Goal: Find specific page/section: Find specific page/section

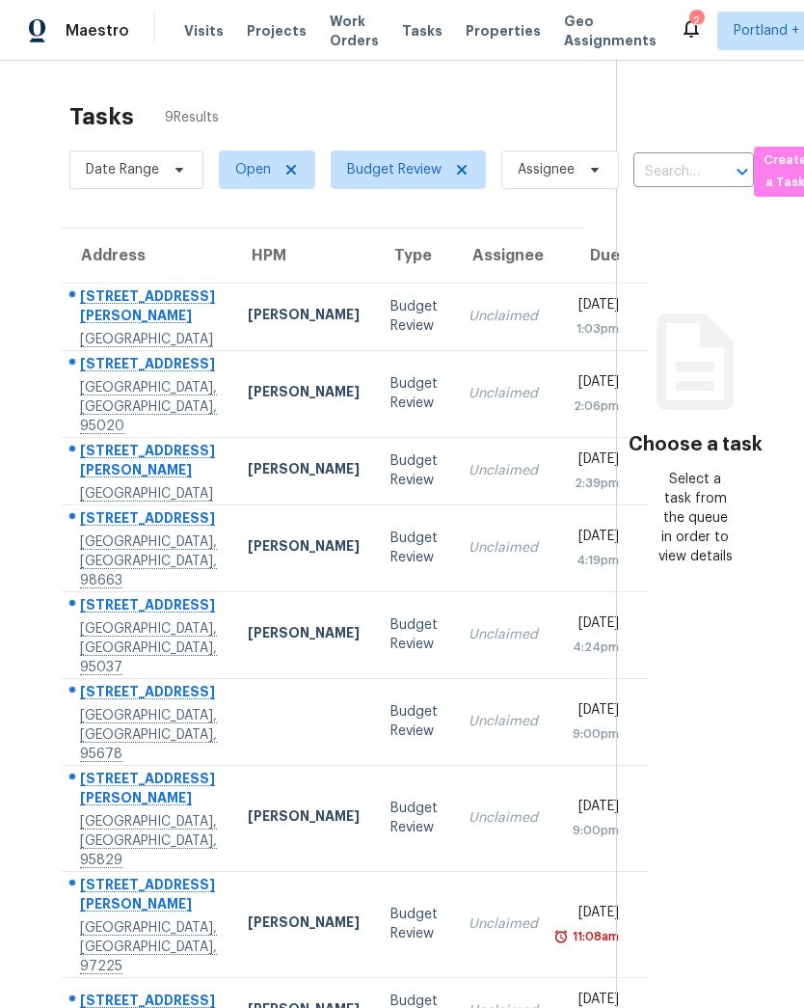
click at [488, 34] on span "Properties" at bounding box center [503, 30] width 75 height 19
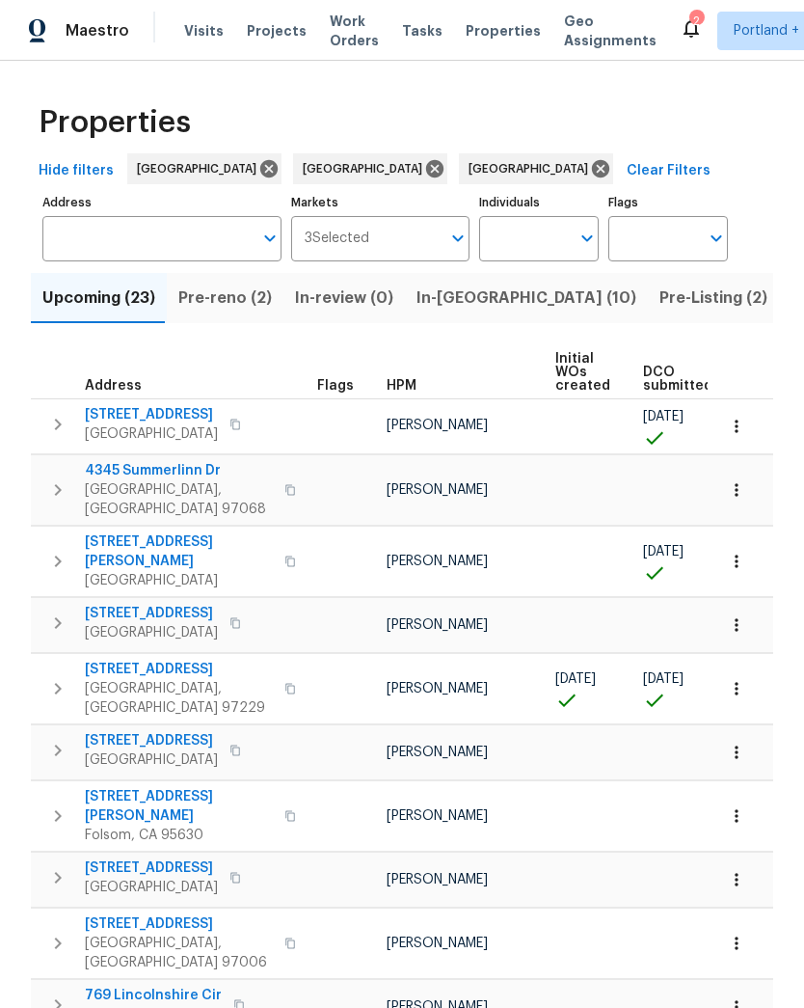
click at [439, 228] on input "Markets" at bounding box center [405, 238] width 72 height 45
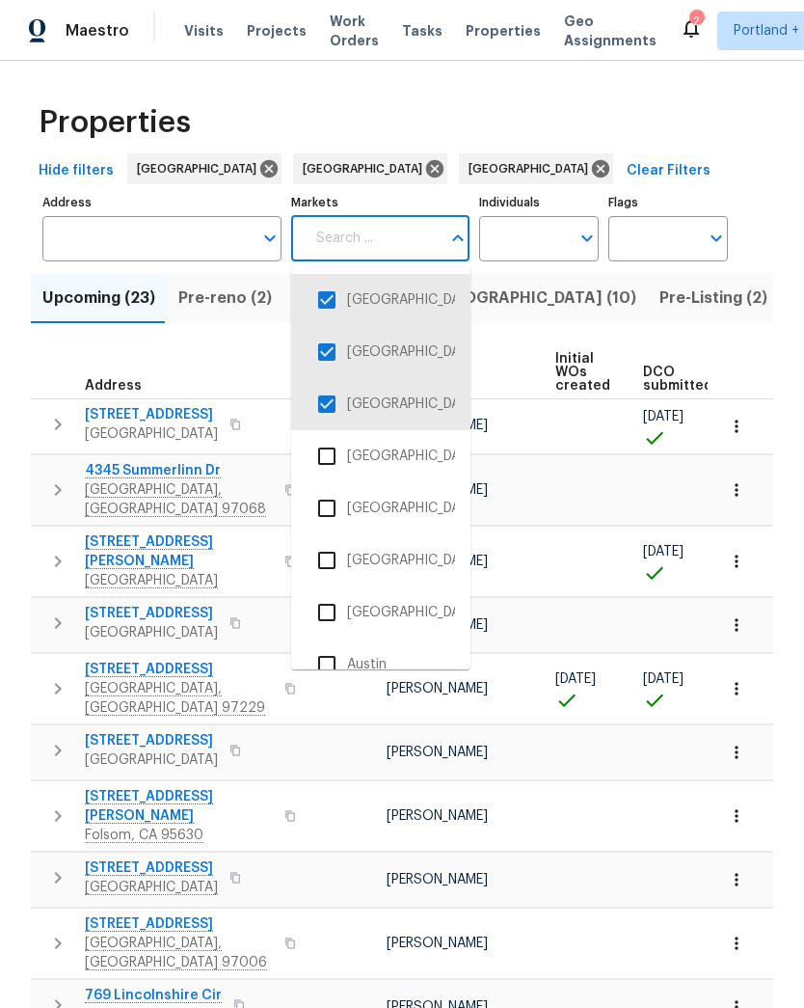
click at [407, 346] on li "[GEOGRAPHIC_DATA]" at bounding box center [381, 352] width 149 height 41
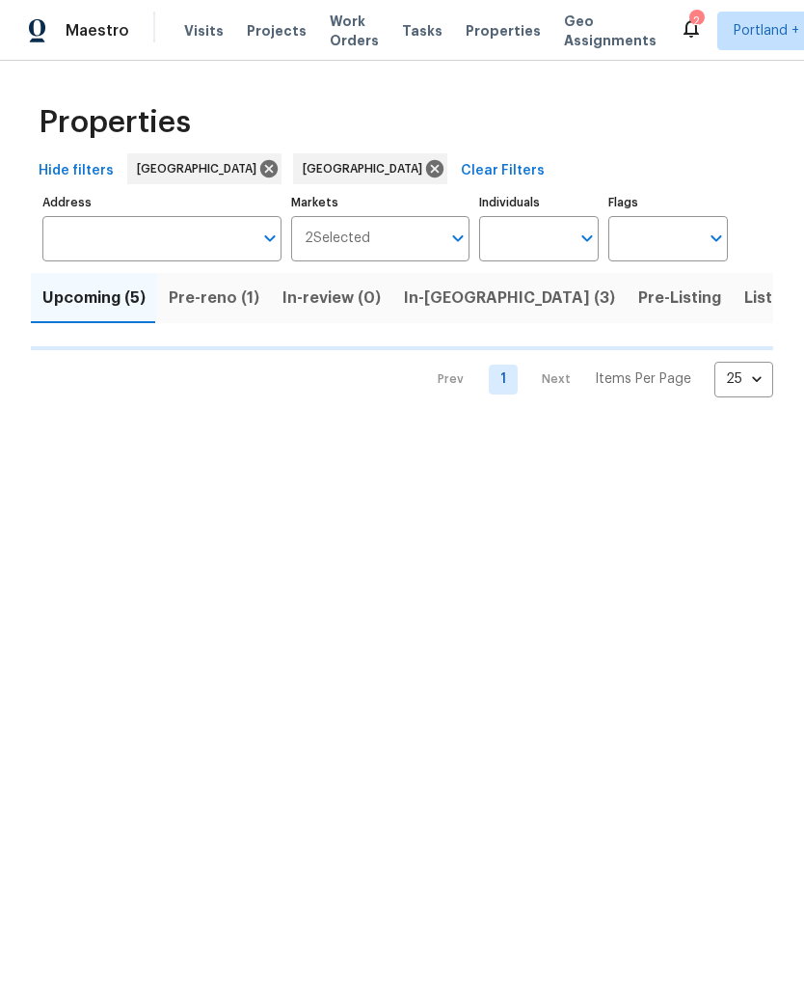
click at [436, 238] on input "Markets" at bounding box center [405, 238] width 71 height 45
click at [462, 236] on icon "Open" at bounding box center [458, 238] width 23 height 23
click at [424, 354] on div "Prev 1 Next Items Per Page 25 25 ​" at bounding box center [402, 373] width 743 height 47
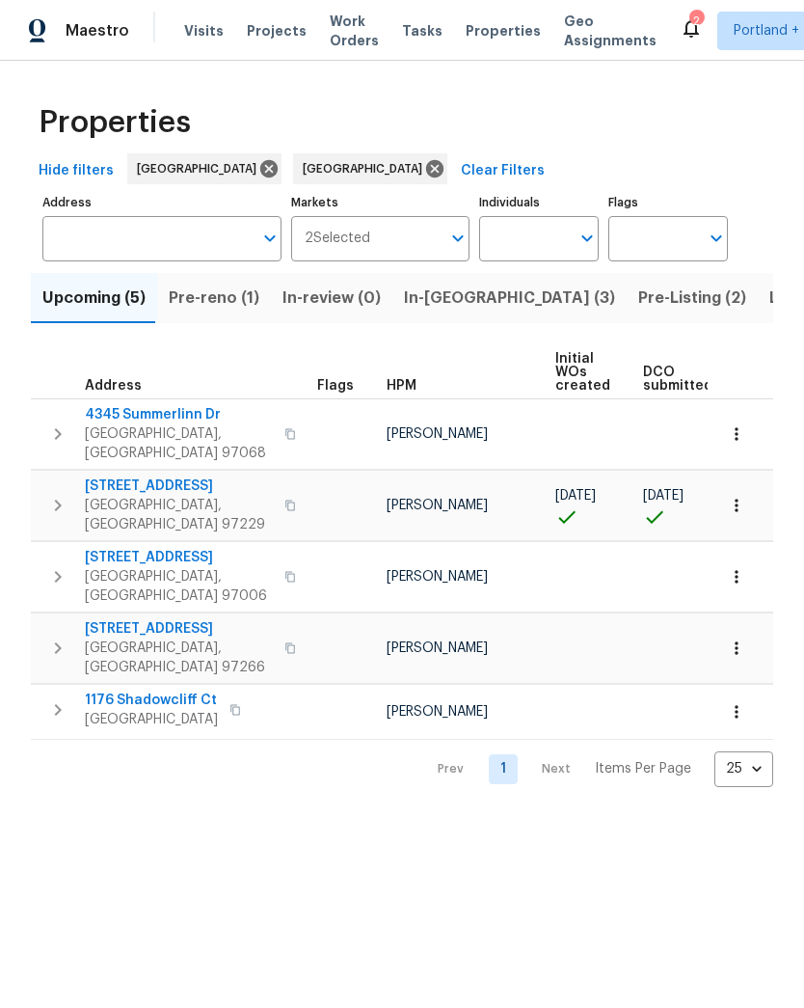
click at [439, 237] on input "Markets" at bounding box center [405, 238] width 71 height 45
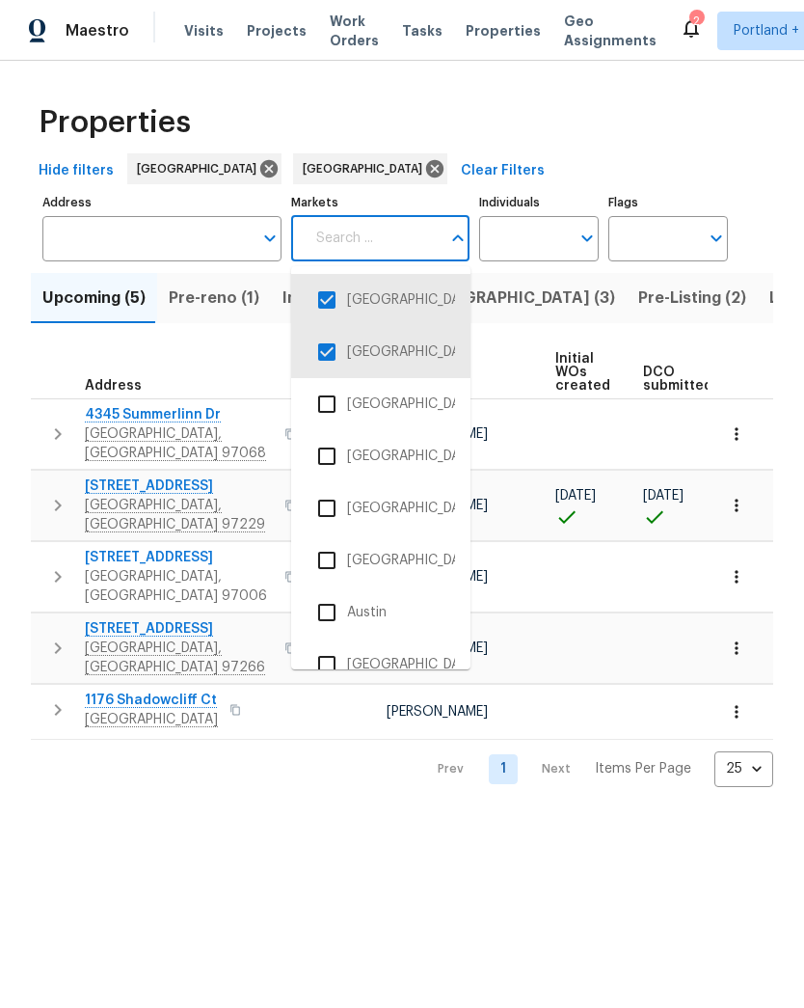
click at [397, 352] on li "[GEOGRAPHIC_DATA]" at bounding box center [381, 352] width 149 height 41
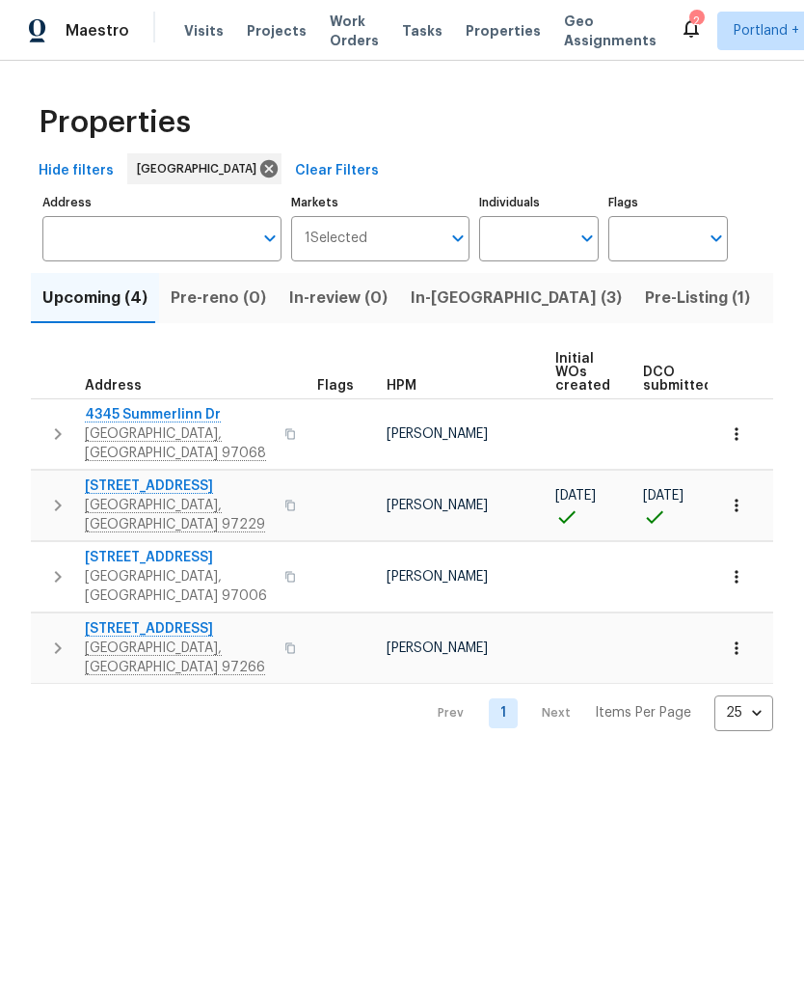
click at [774, 300] on span "Listed (24)" at bounding box center [816, 298] width 84 height 27
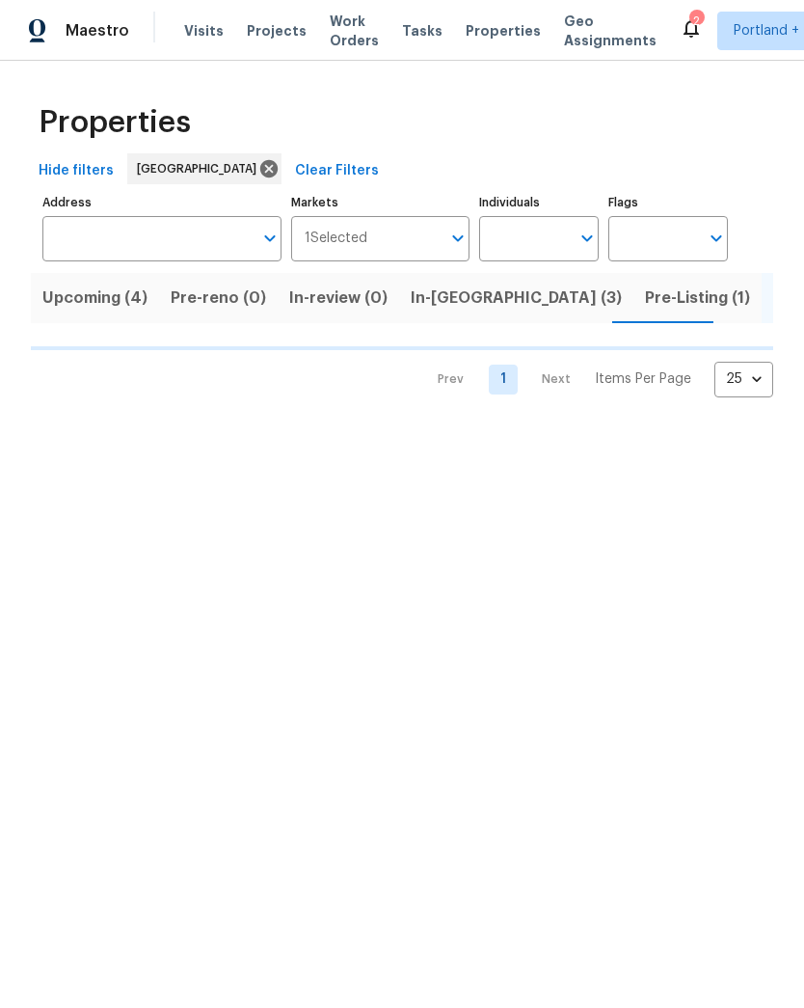
click at [195, 247] on input "Address" at bounding box center [147, 238] width 210 height 45
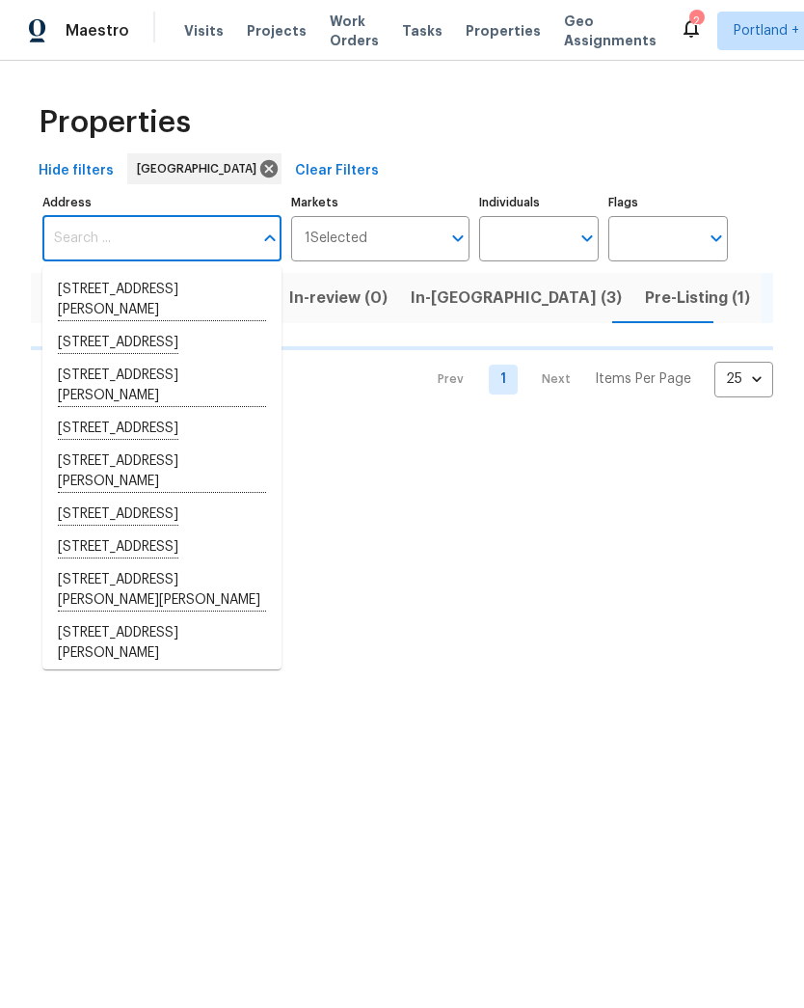
type input "9"
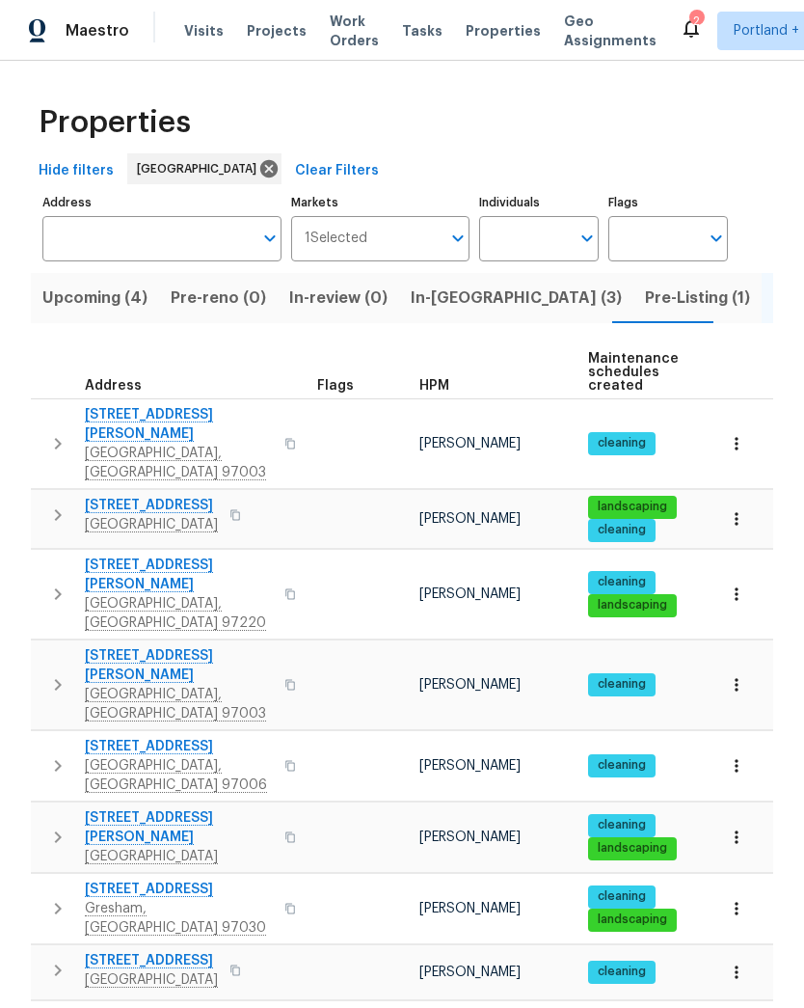
click at [173, 244] on input "Address" at bounding box center [147, 238] width 210 height 45
type input "9"
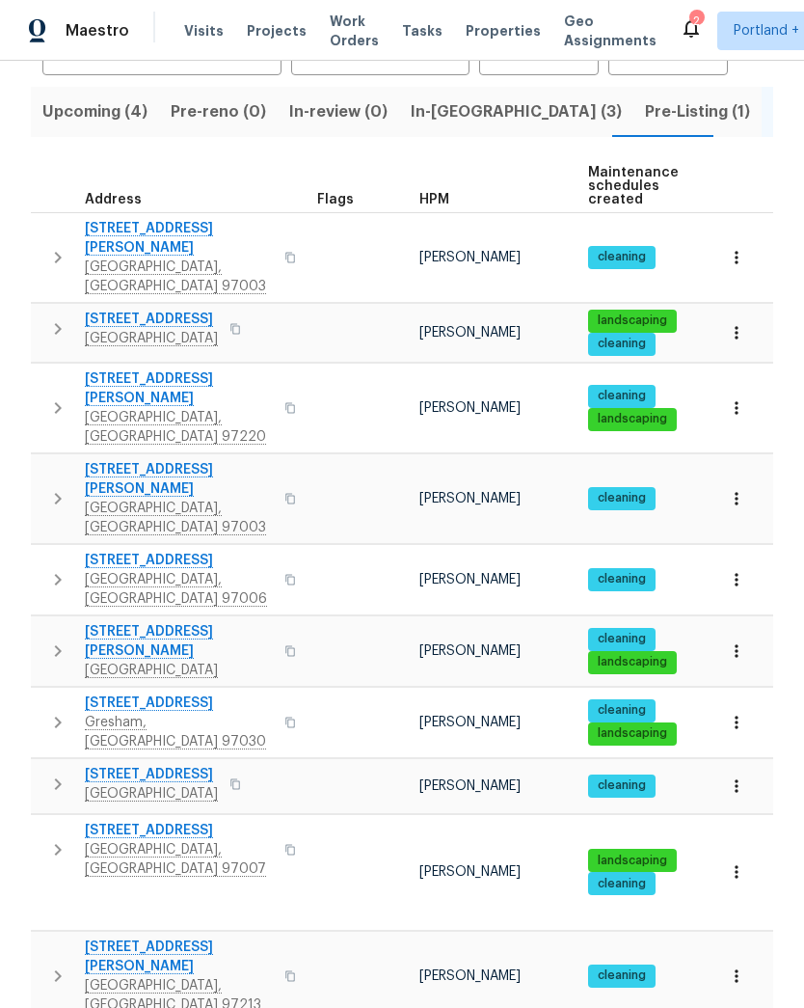
scroll to position [178, 0]
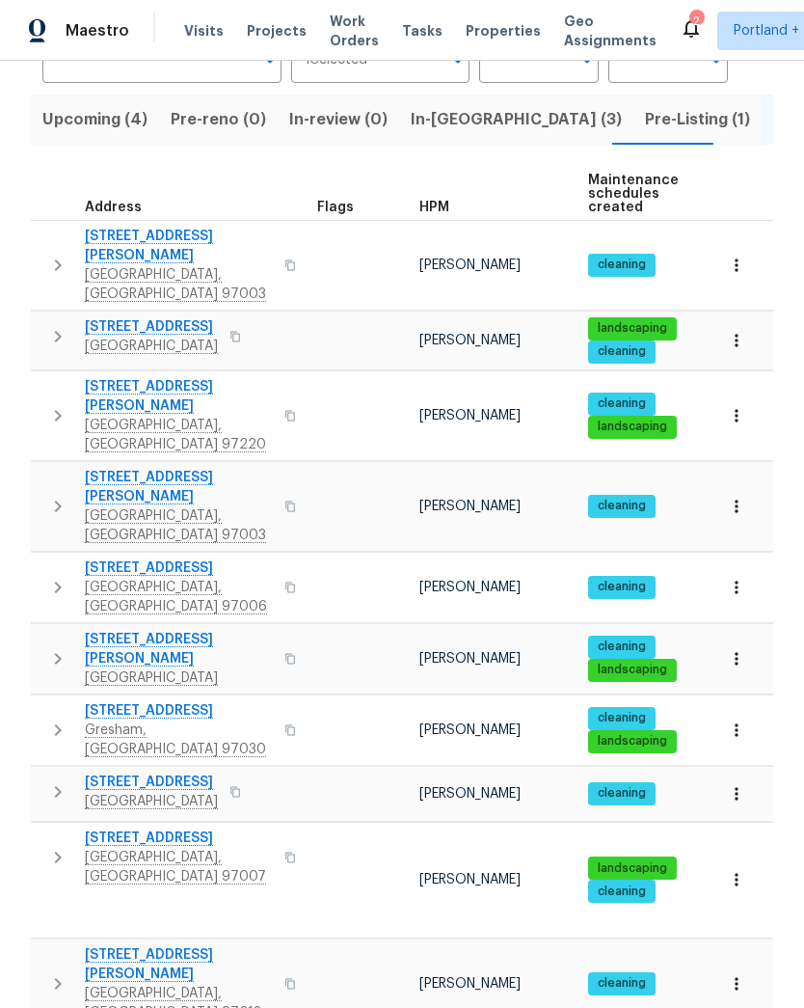
click at [279, 834] on button "button" at bounding box center [290, 857] width 23 height 46
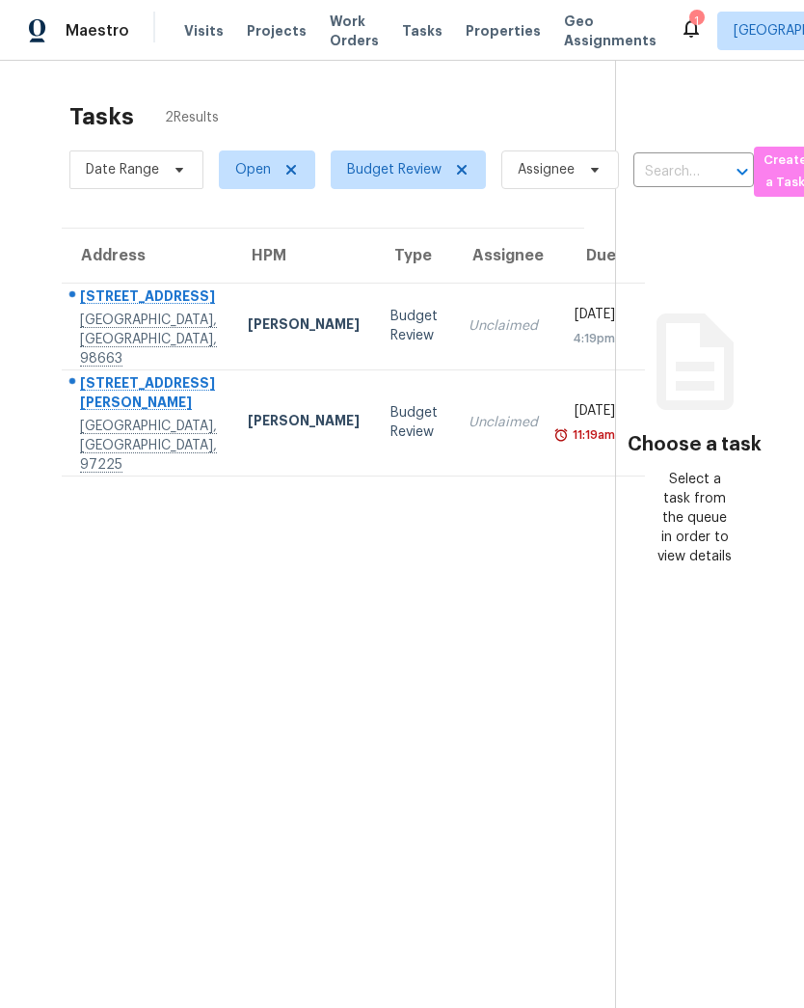
click at [279, 22] on span "Projects" at bounding box center [277, 30] width 60 height 19
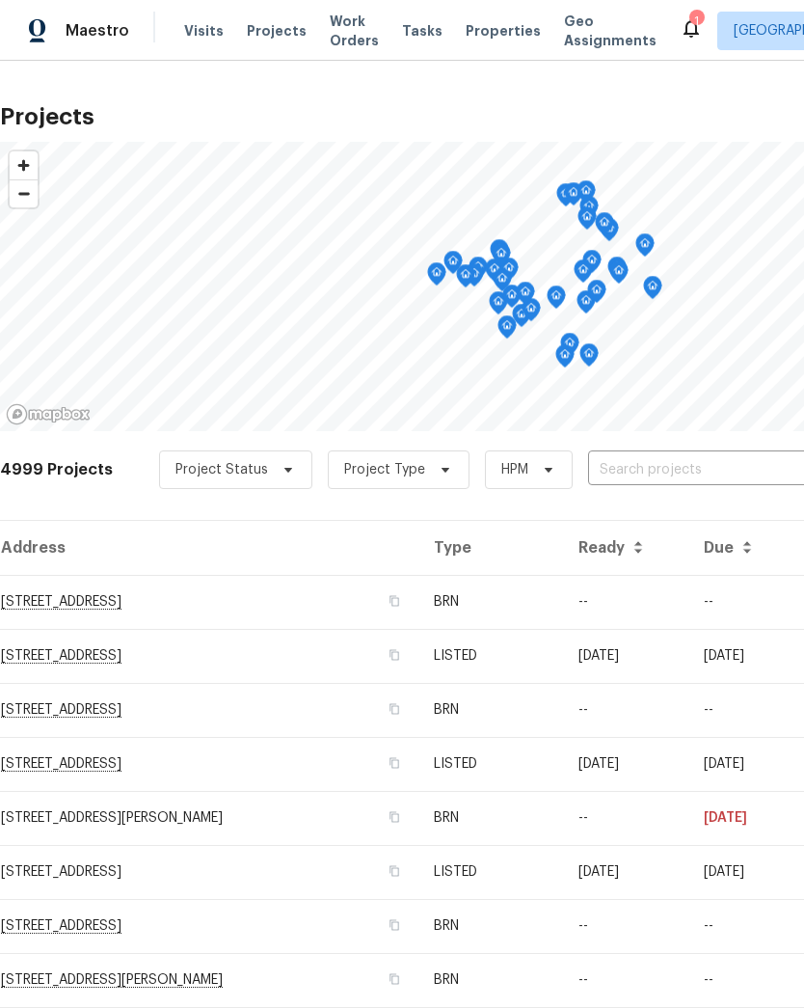
click at [634, 472] on input "text" at bounding box center [698, 470] width 221 height 30
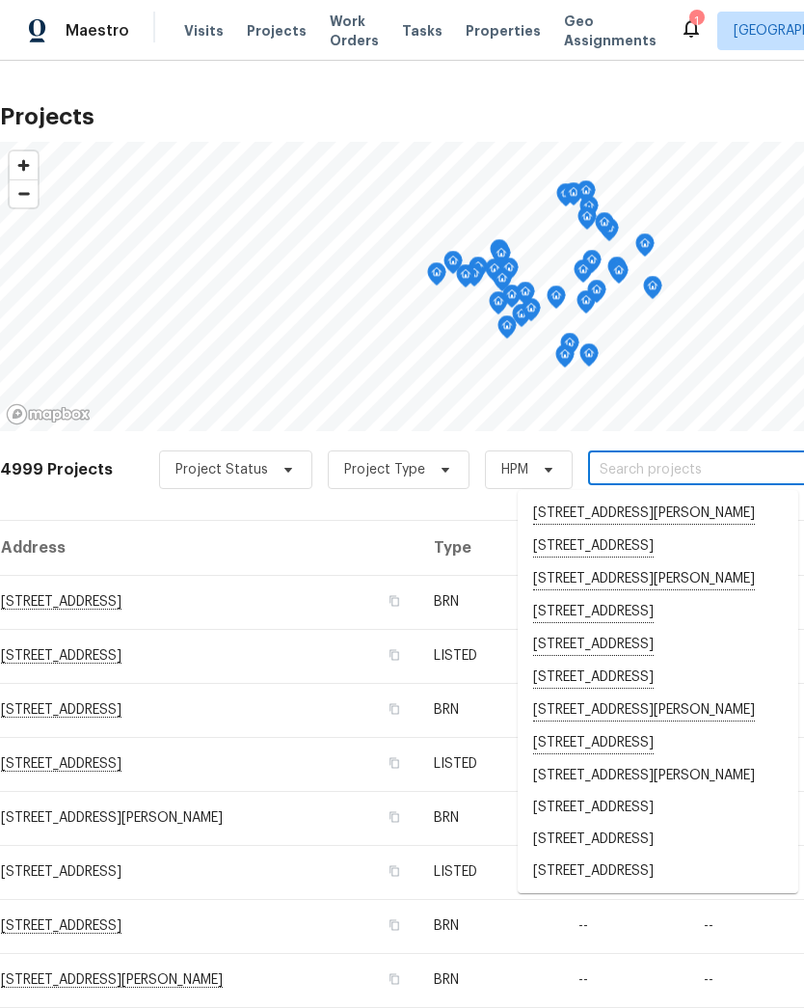
click at [635, 463] on input "text" at bounding box center [698, 470] width 221 height 30
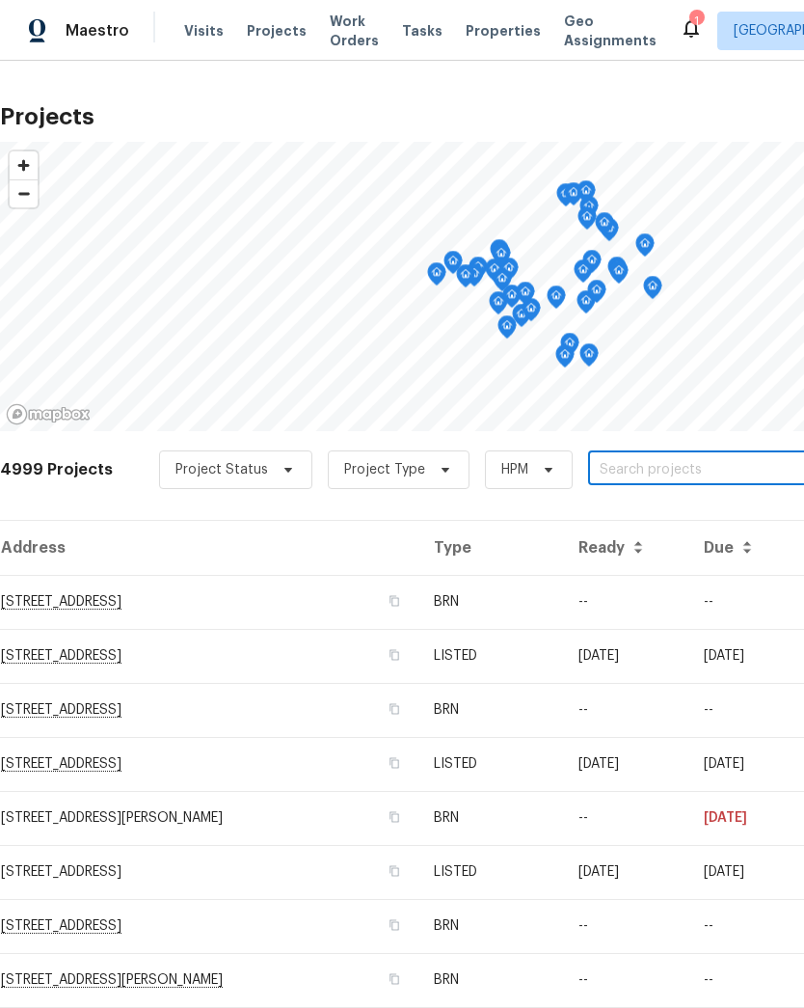
paste input "[STREET_ADDRESS]"
type input "[STREET_ADDRESS]"
click at [630, 516] on li "7811 SW 171st Pl, Beaverton, OR 97007" at bounding box center [658, 514] width 281 height 33
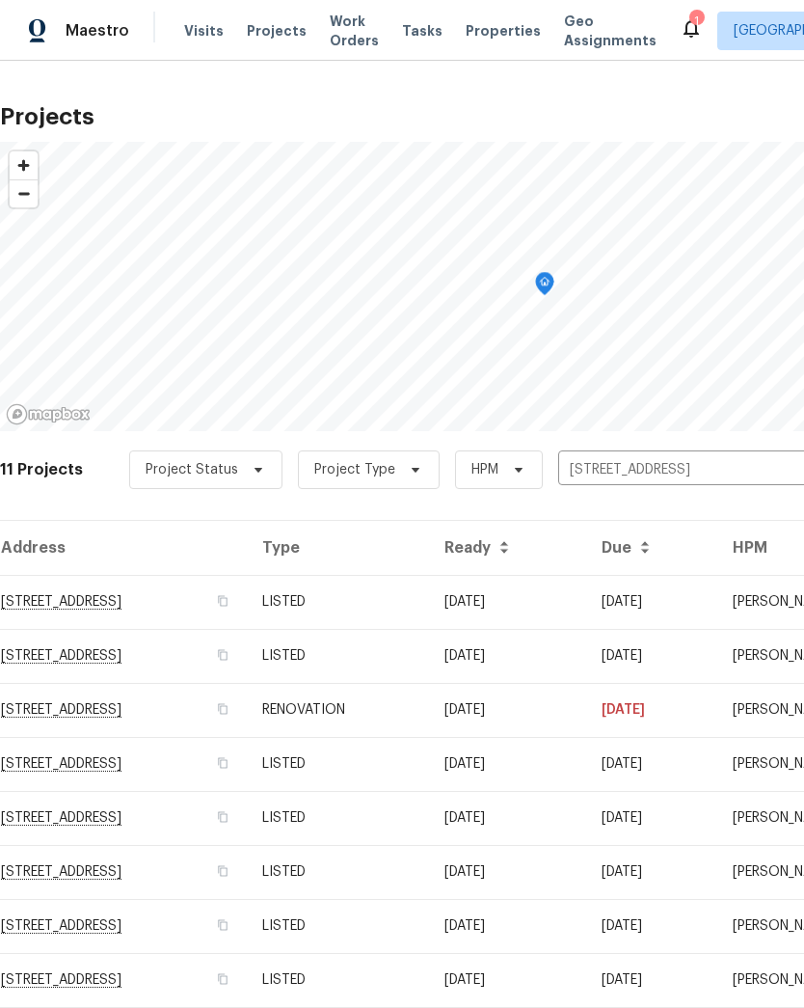
click at [117, 605] on td "7811 SW 171st Pl, Beaverton, OR 97007" at bounding box center [123, 602] width 247 height 54
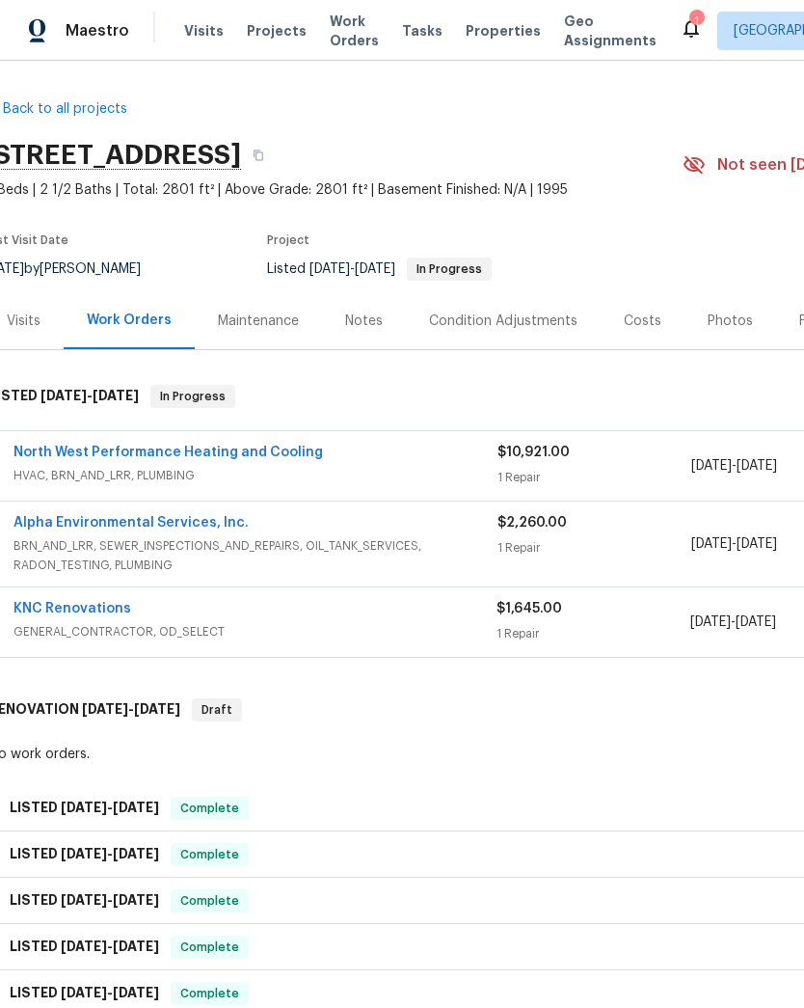
scroll to position [2, 16]
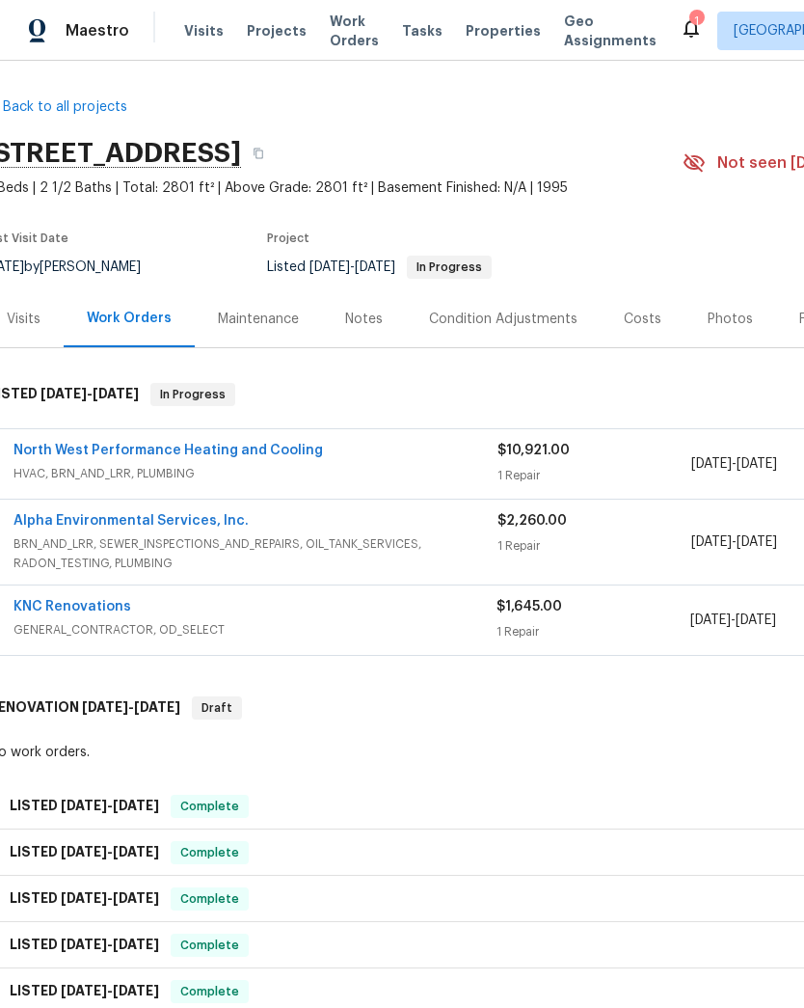
click at [82, 521] on link "Alpha Environmental Services, Inc." at bounding box center [131, 521] width 235 height 14
